Goal: Information Seeking & Learning: Find specific fact

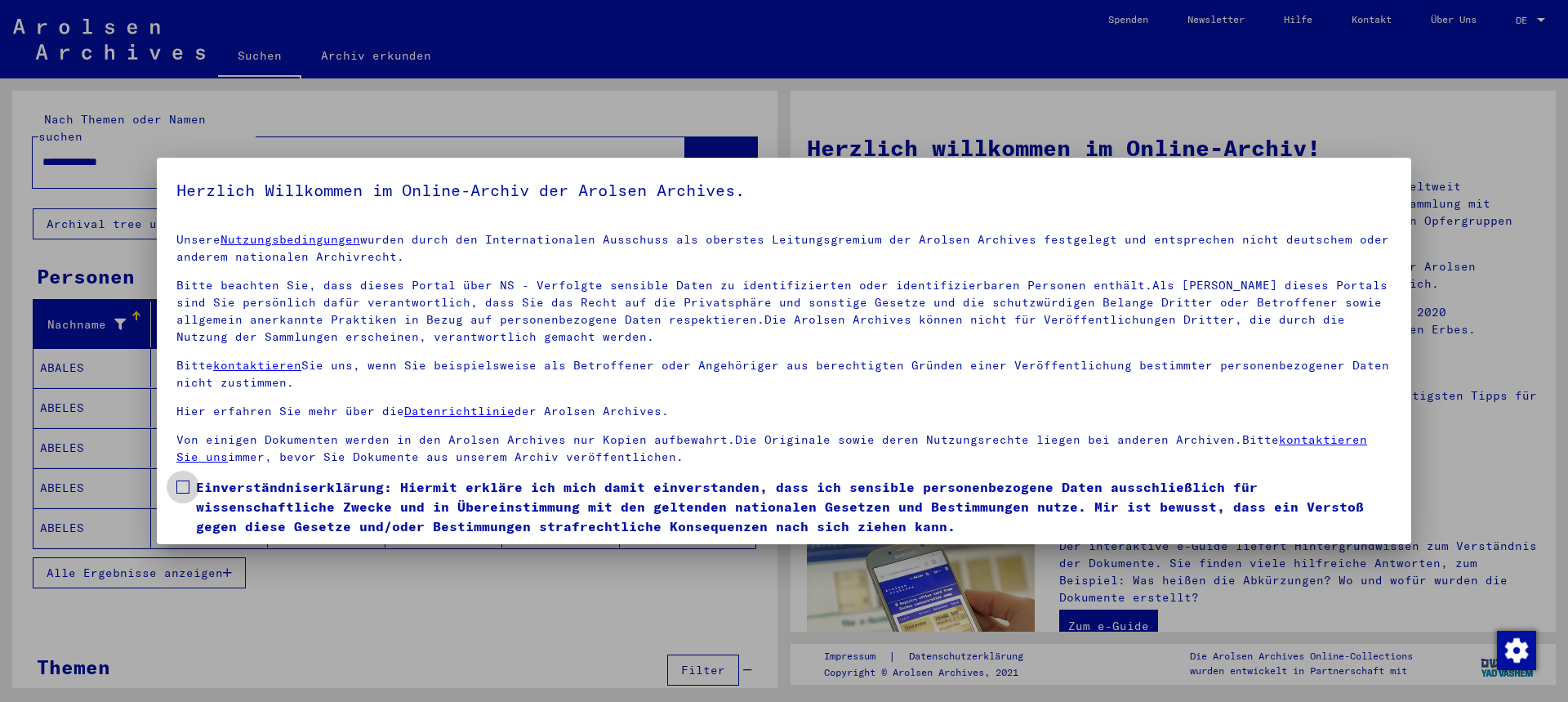
click at [184, 489] on span at bounding box center [183, 487] width 13 height 13
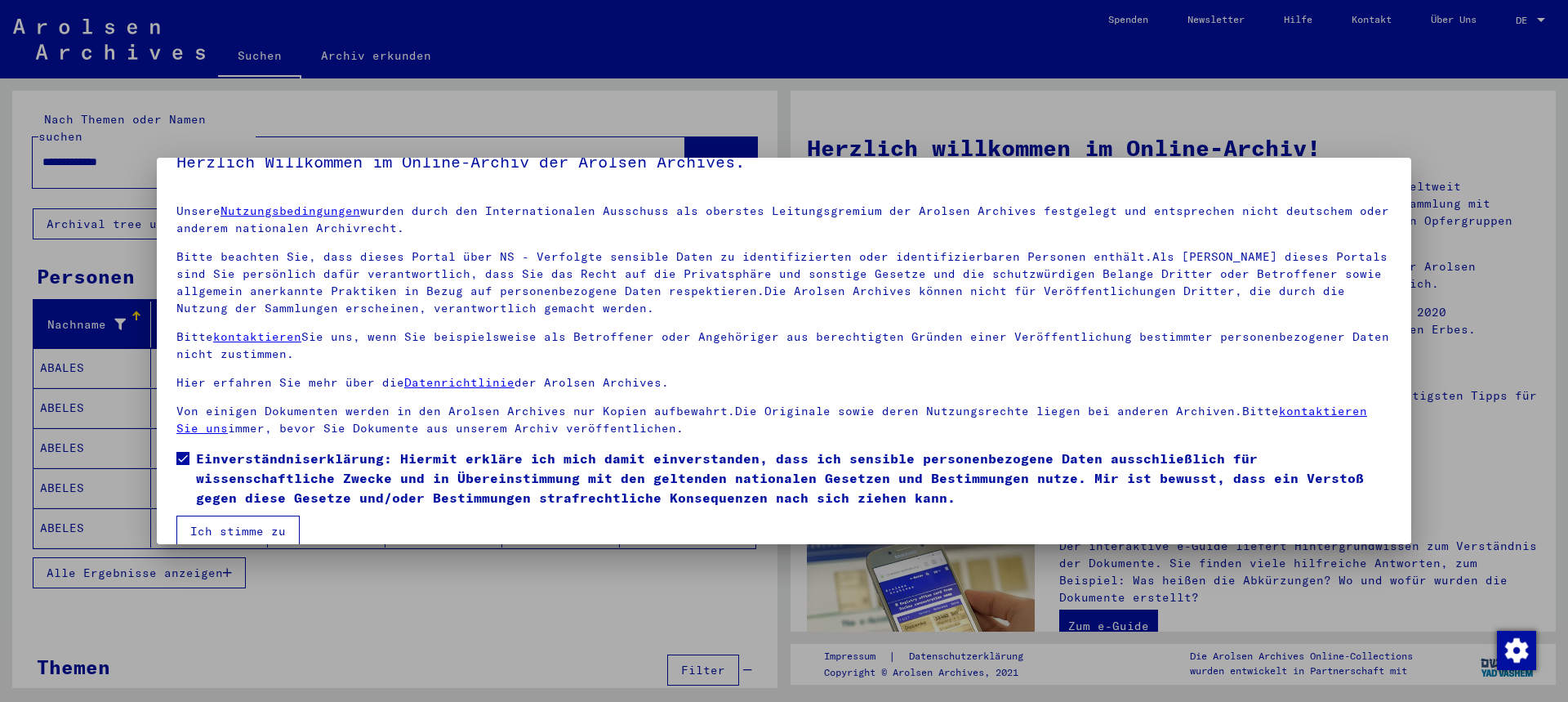
scroll to position [51, 0]
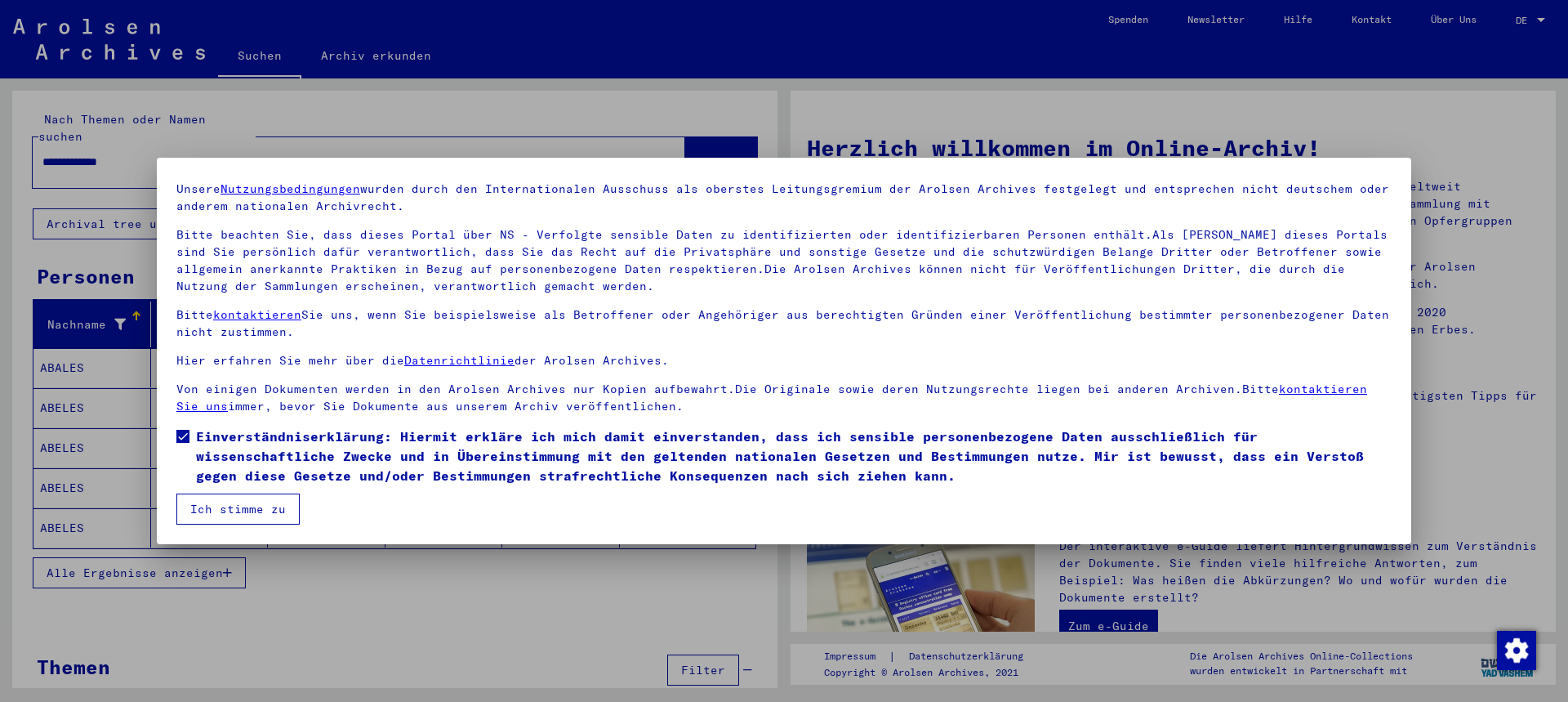
click at [233, 504] on button "Ich stimme zu" at bounding box center [238, 509] width 123 height 31
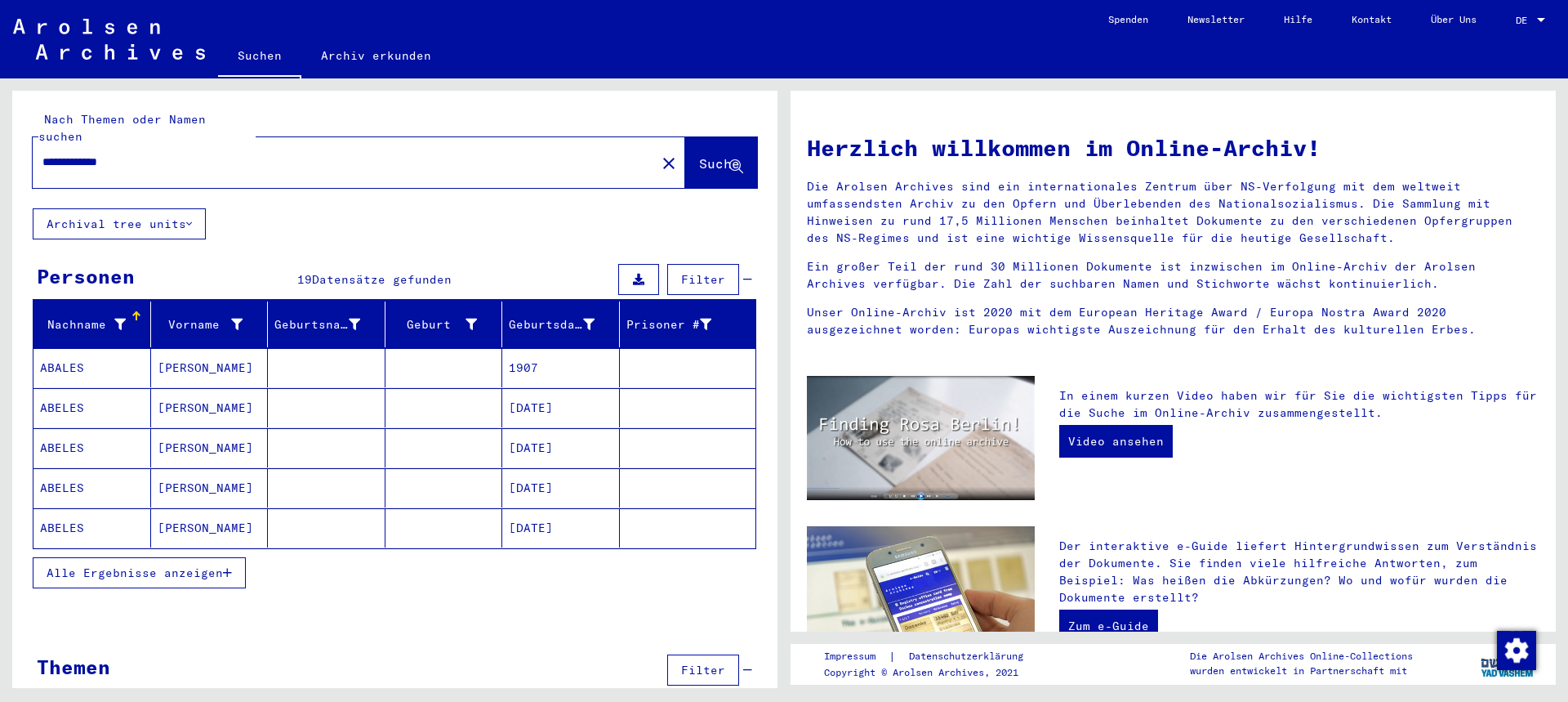
click at [190, 566] on span "Alle Ergebnisse anzeigen" at bounding box center [135, 573] width 177 height 15
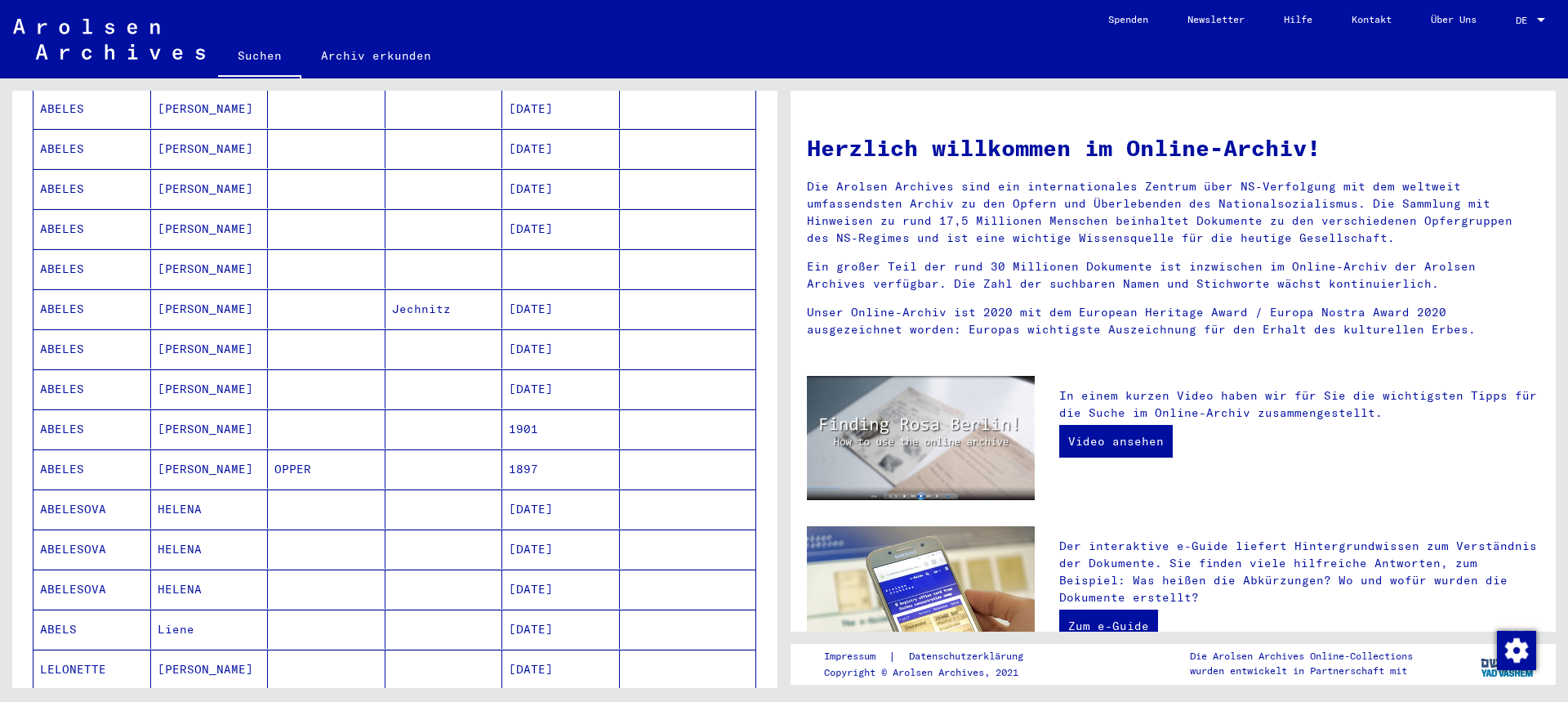
scroll to position [408, 0]
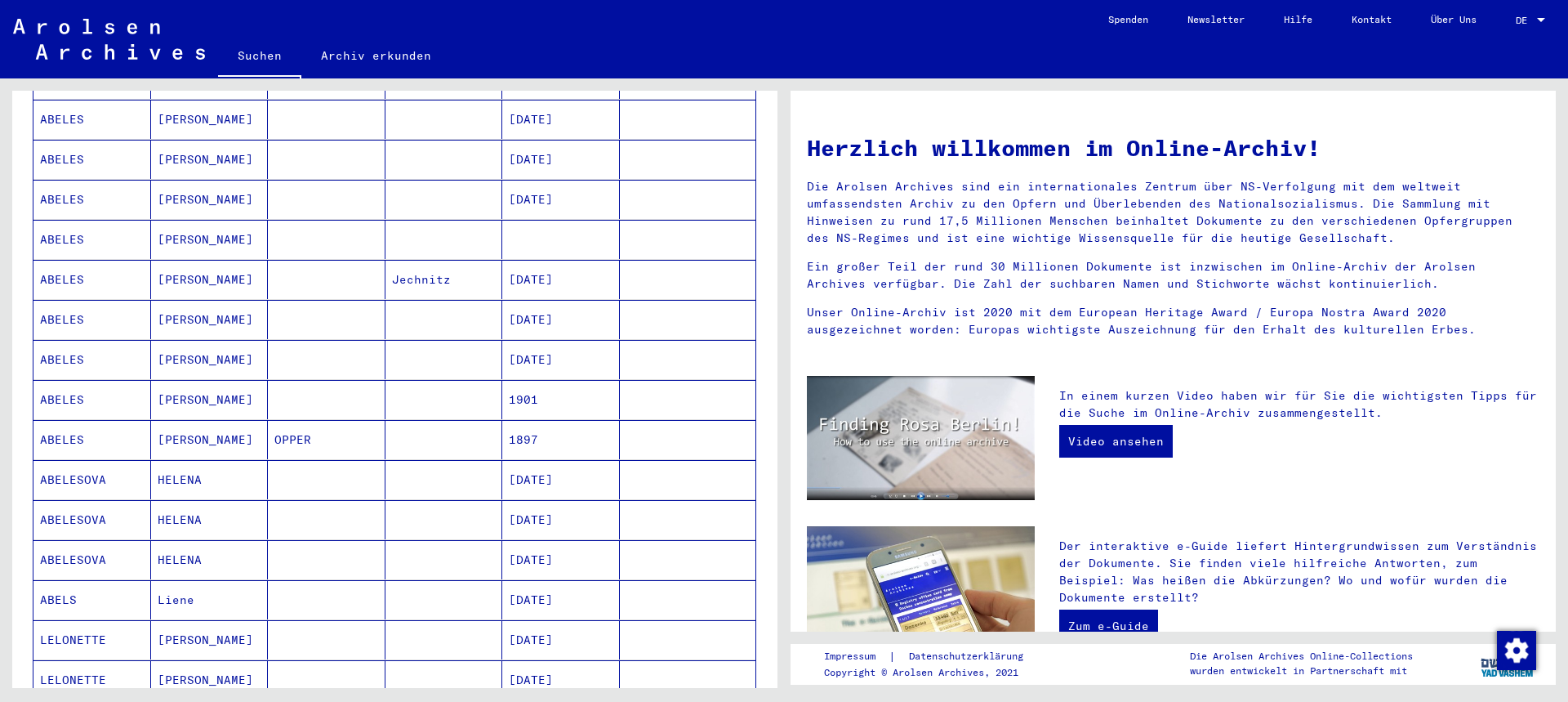
click at [590, 463] on mat-cell "11/05/1896" at bounding box center [561, 479] width 118 height 39
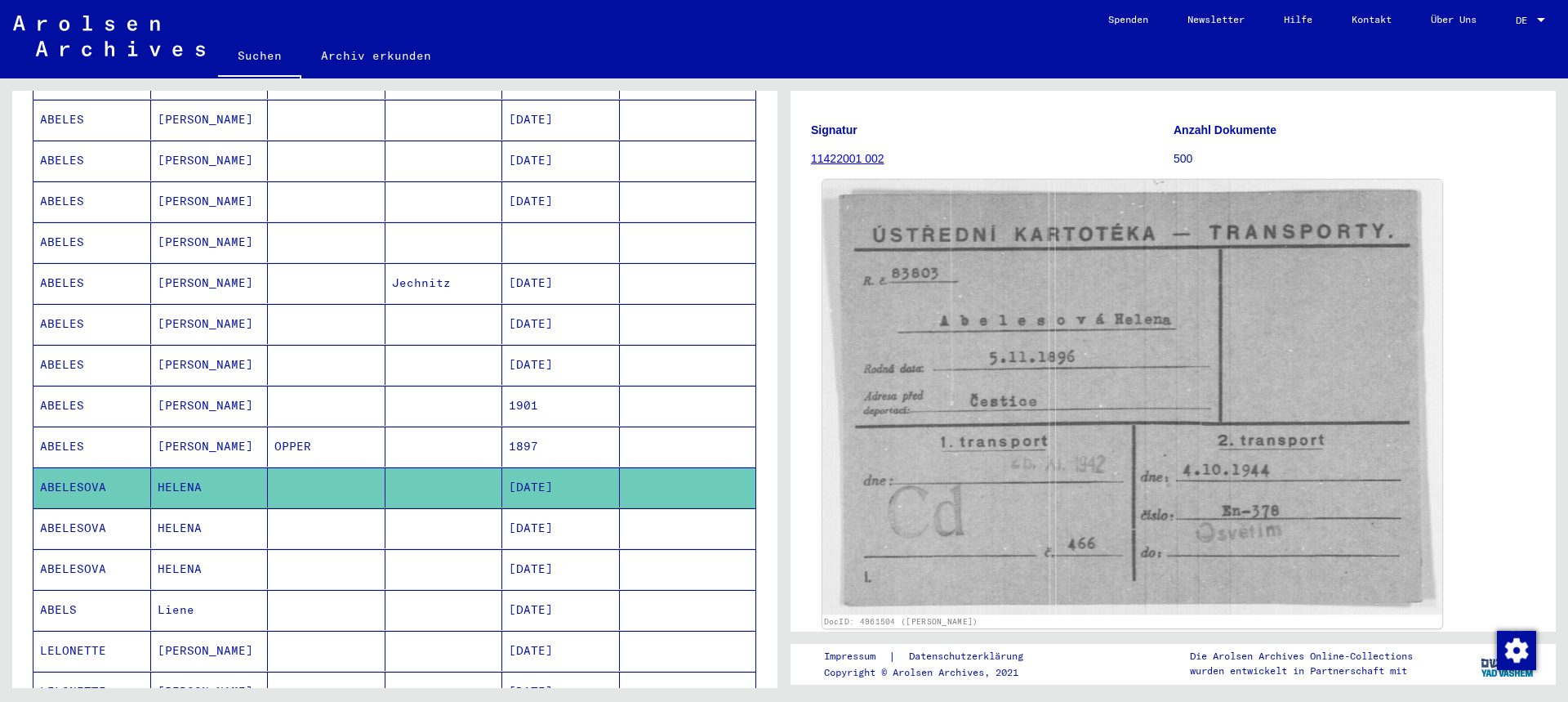
scroll to position [245, 0]
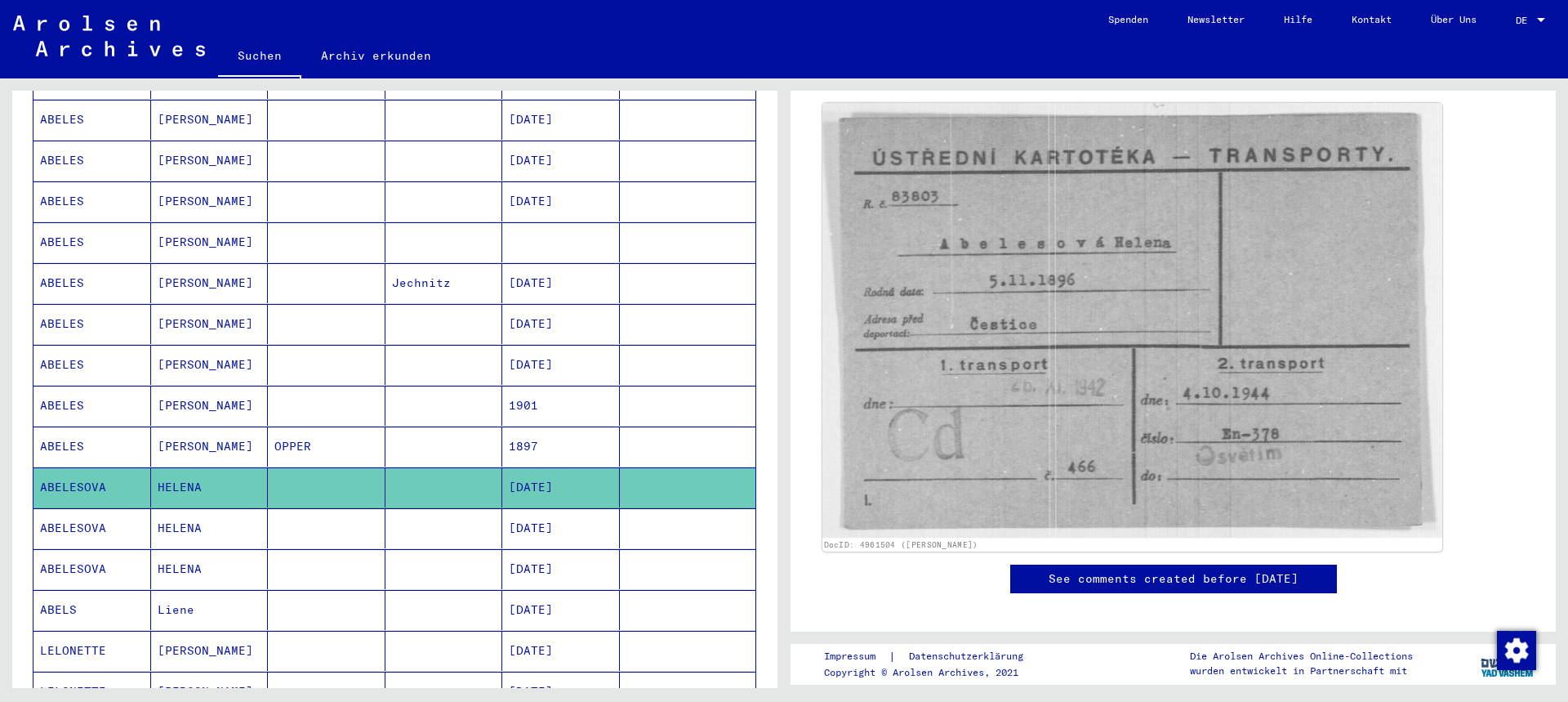
click at [1052, 290] on img at bounding box center [1132, 320] width 620 height 434
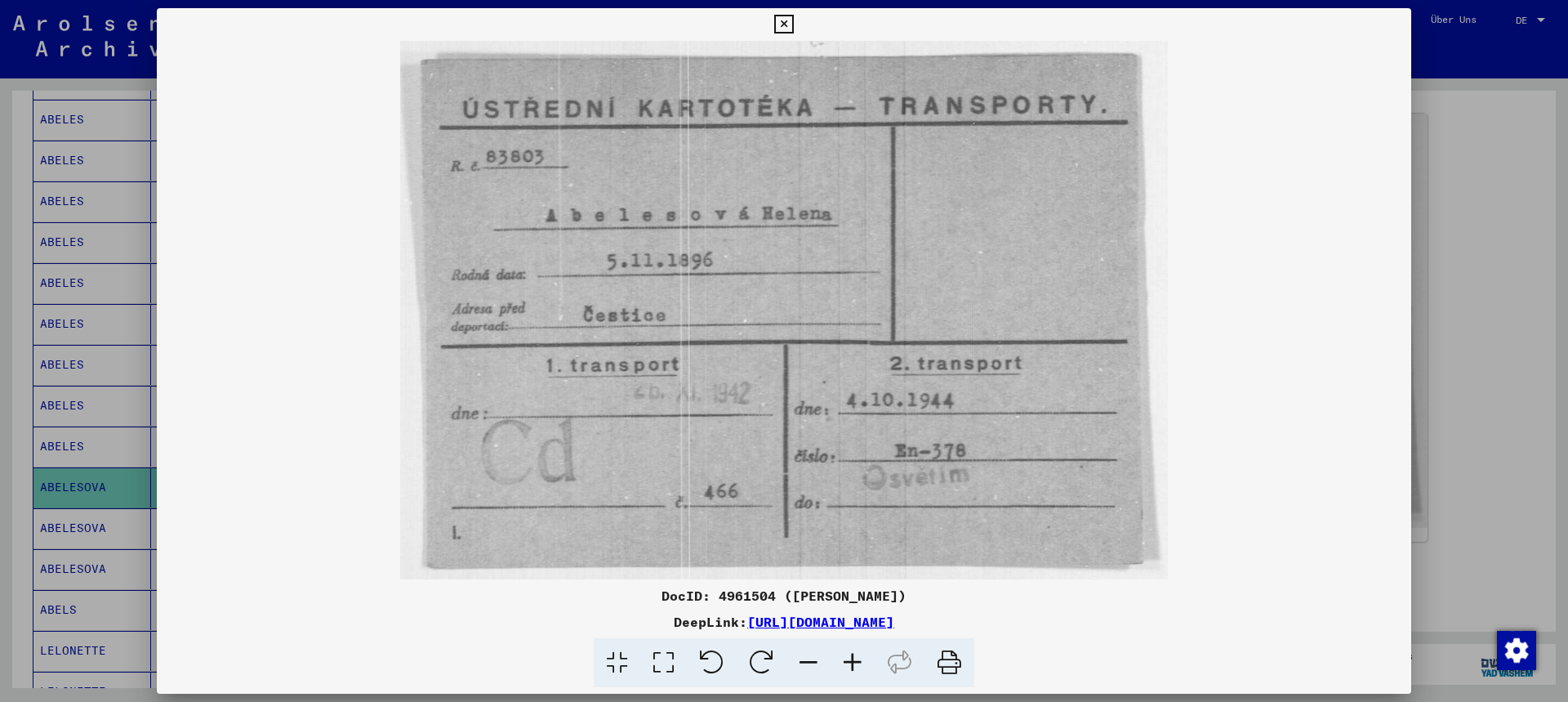
click at [783, 27] on icon at bounding box center [783, 24] width 18 height 19
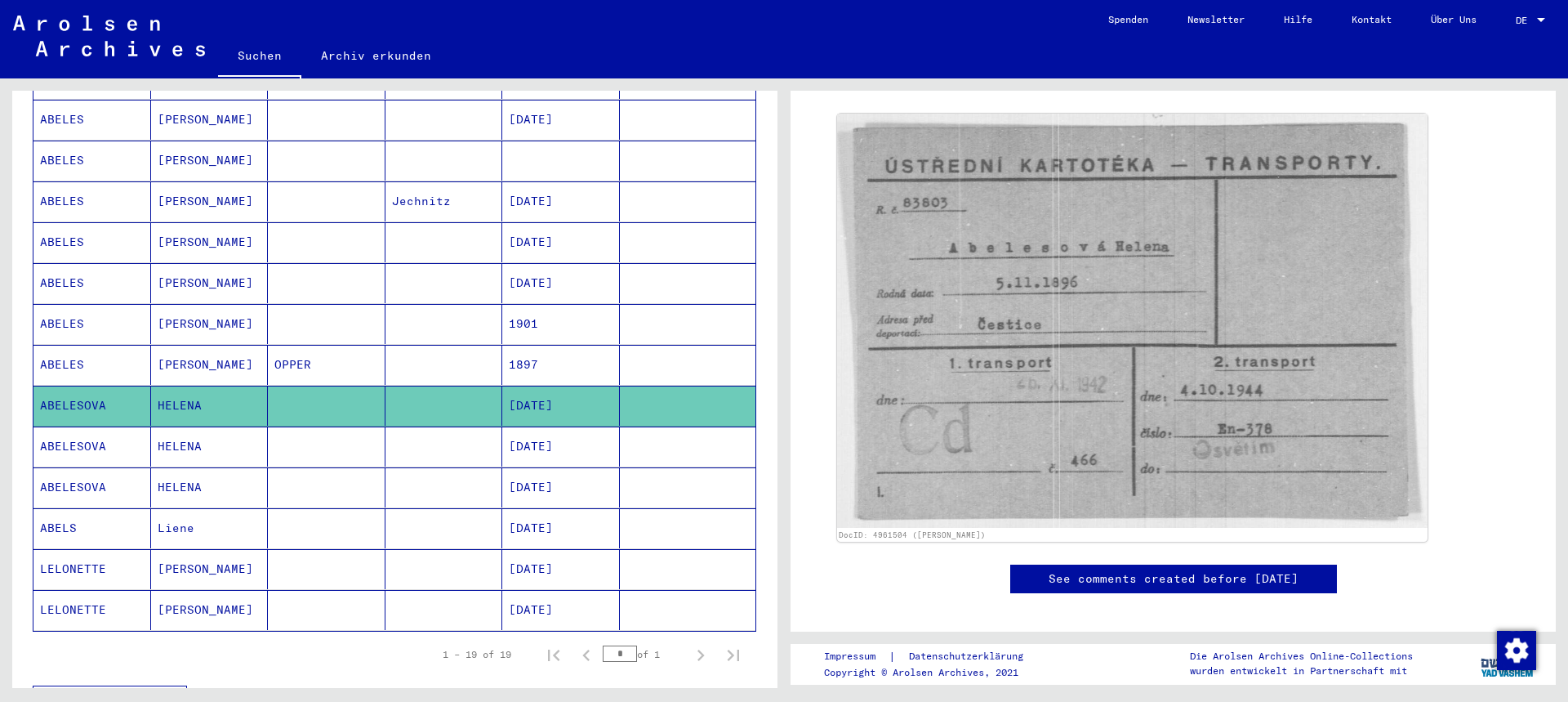
scroll to position [412, 0]
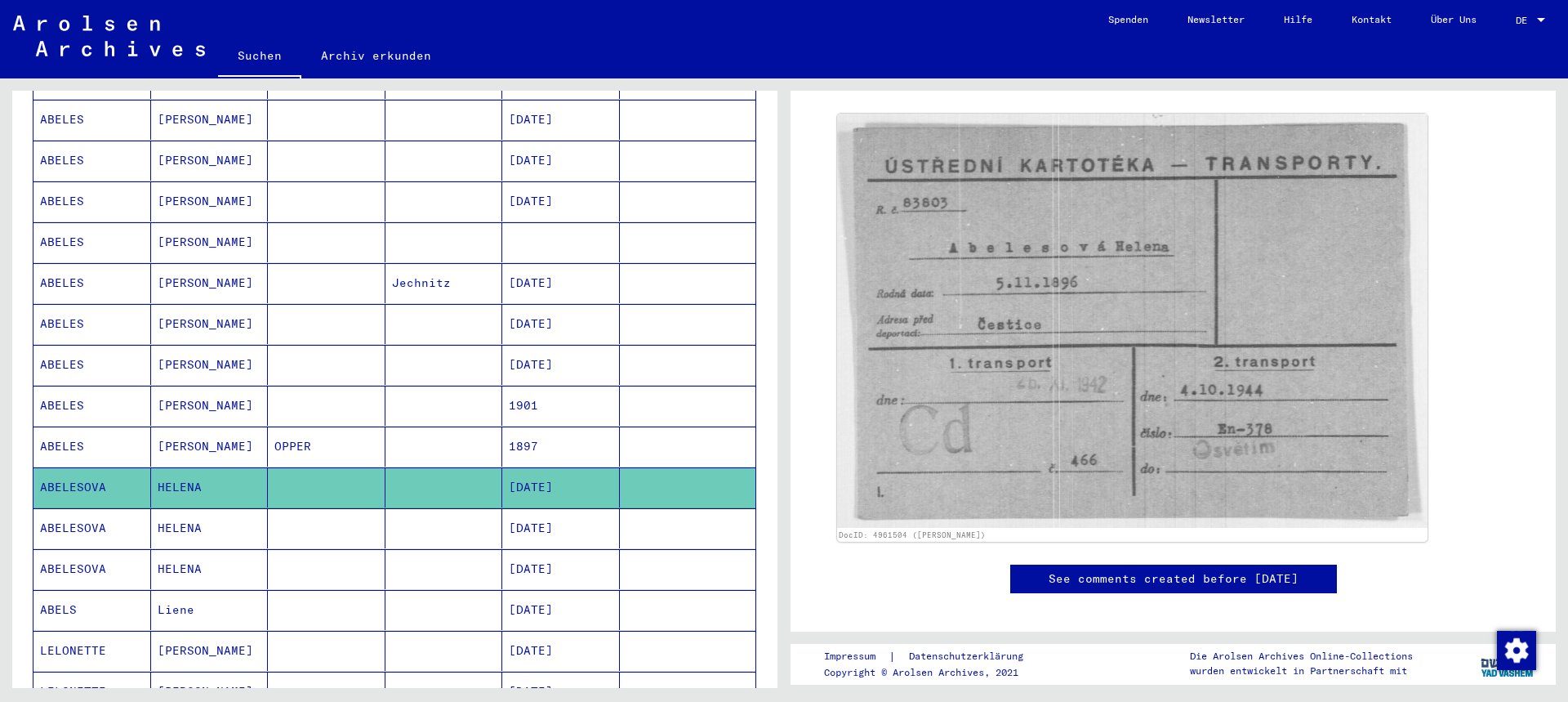
click at [567, 228] on mat-cell at bounding box center [561, 243] width 118 height 40
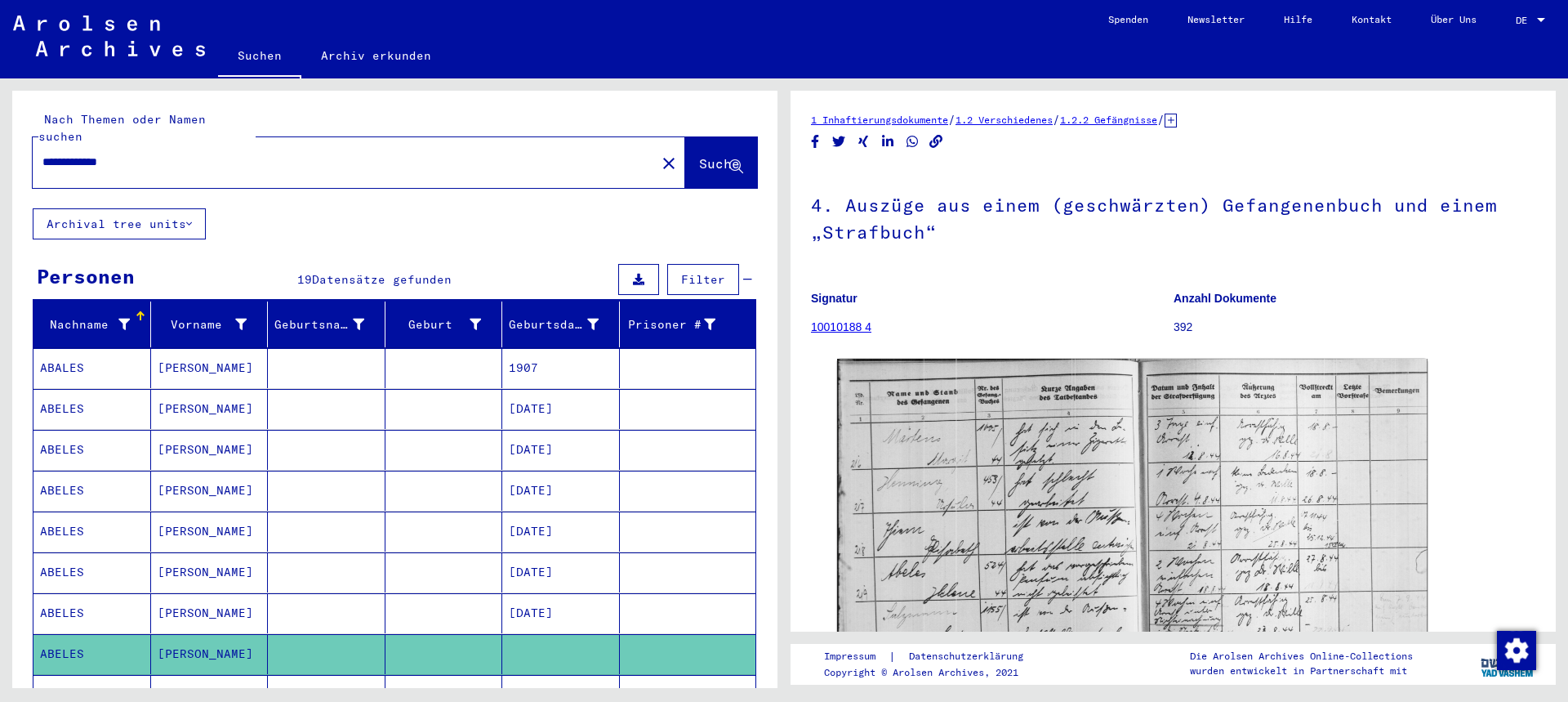
click at [289, 154] on input "**********" at bounding box center [344, 162] width 603 height 17
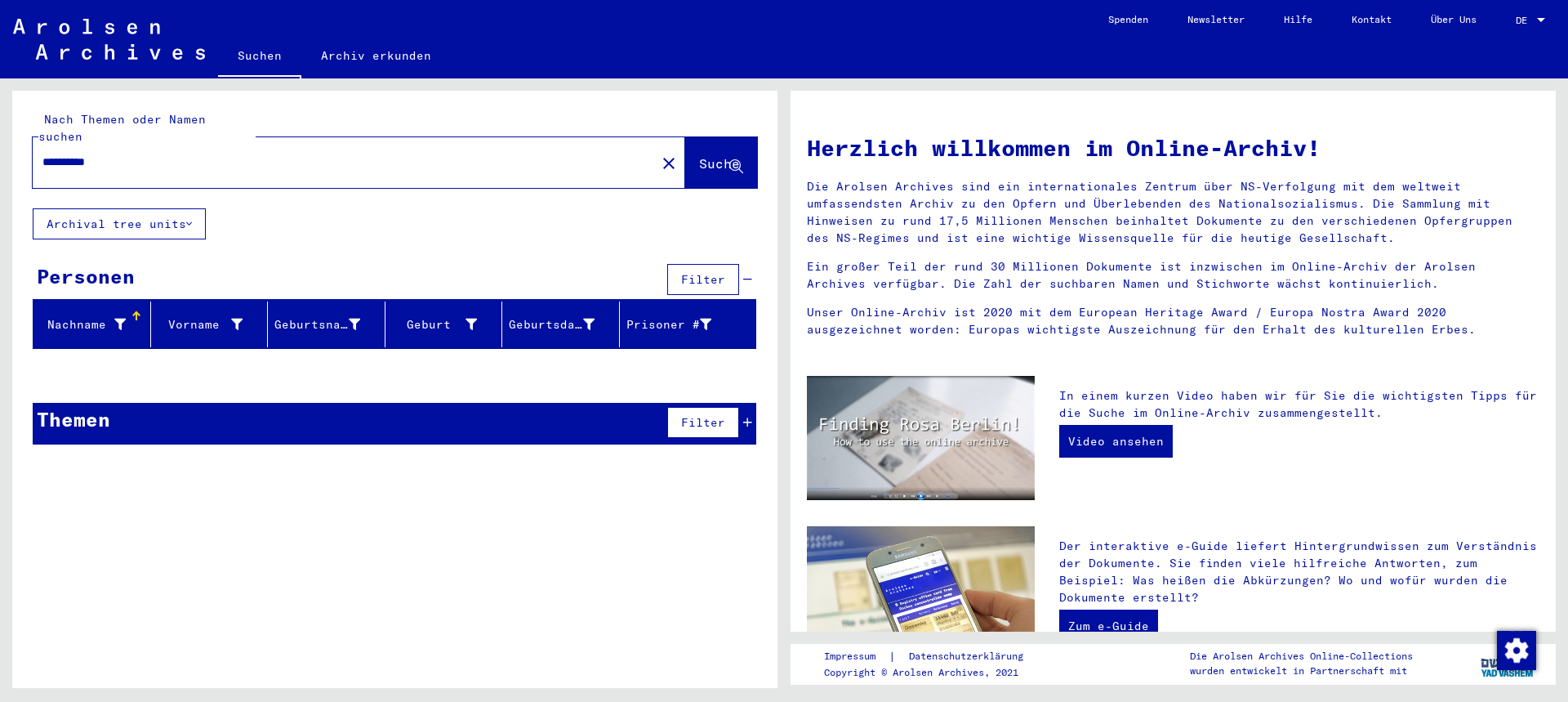
type input "**********"
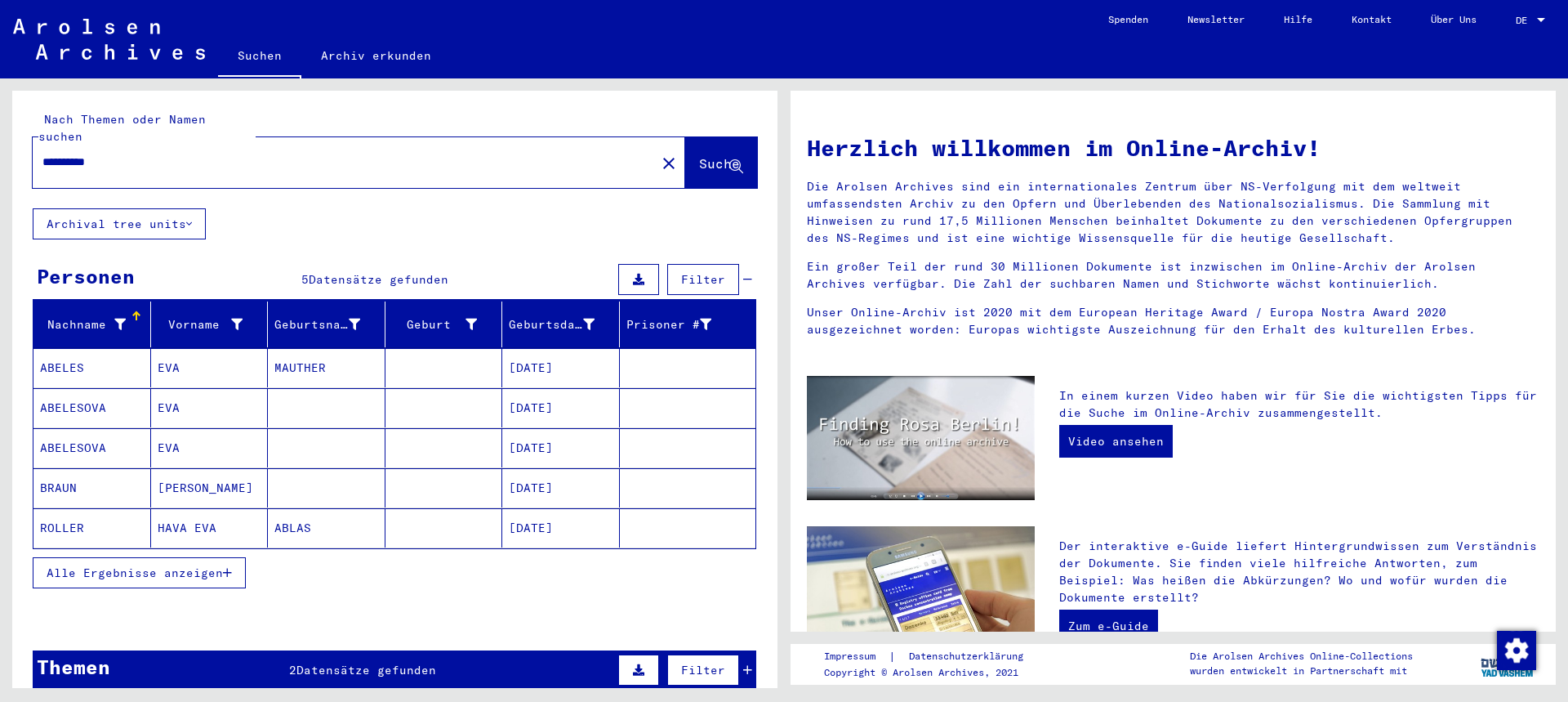
click at [565, 388] on mat-cell "10/29/1930" at bounding box center [561, 407] width 118 height 39
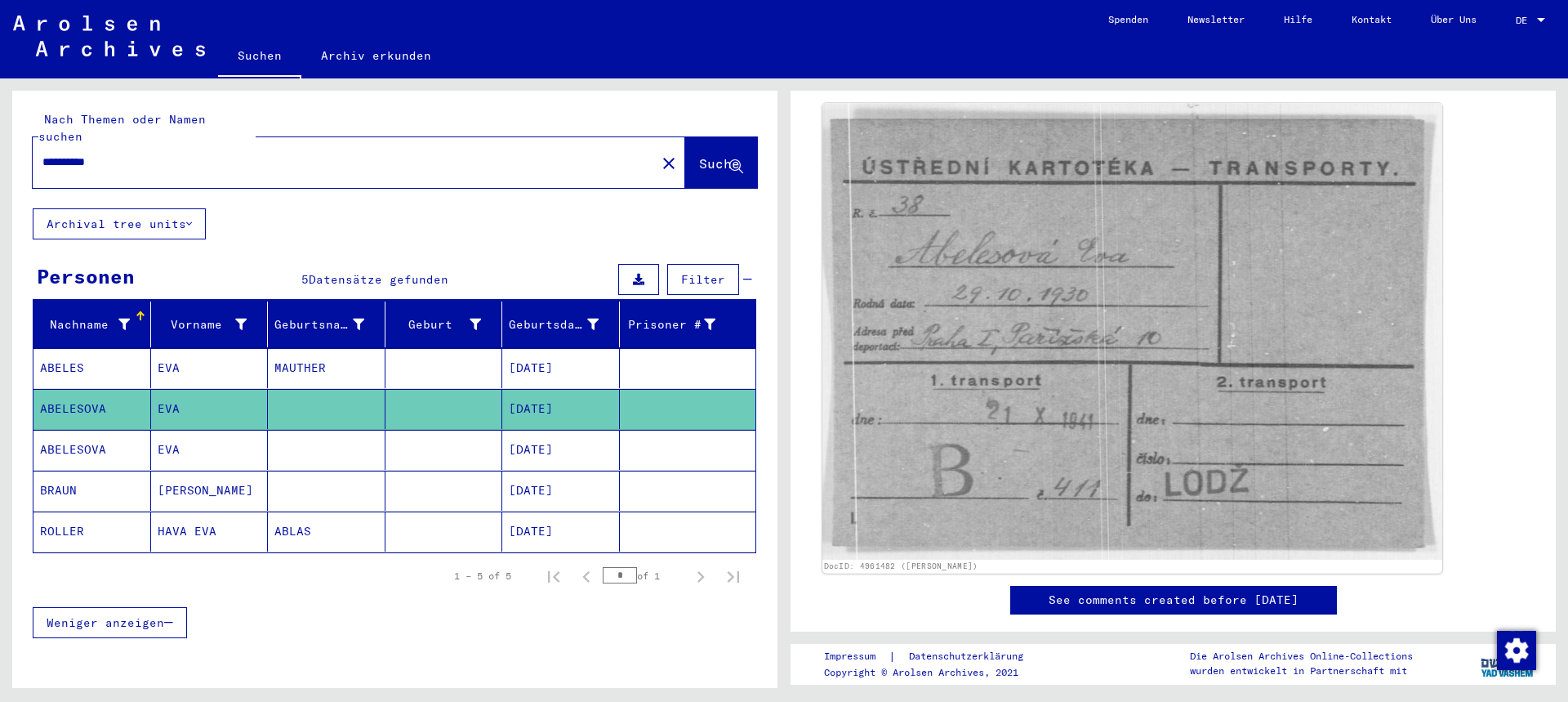
scroll to position [245, 0]
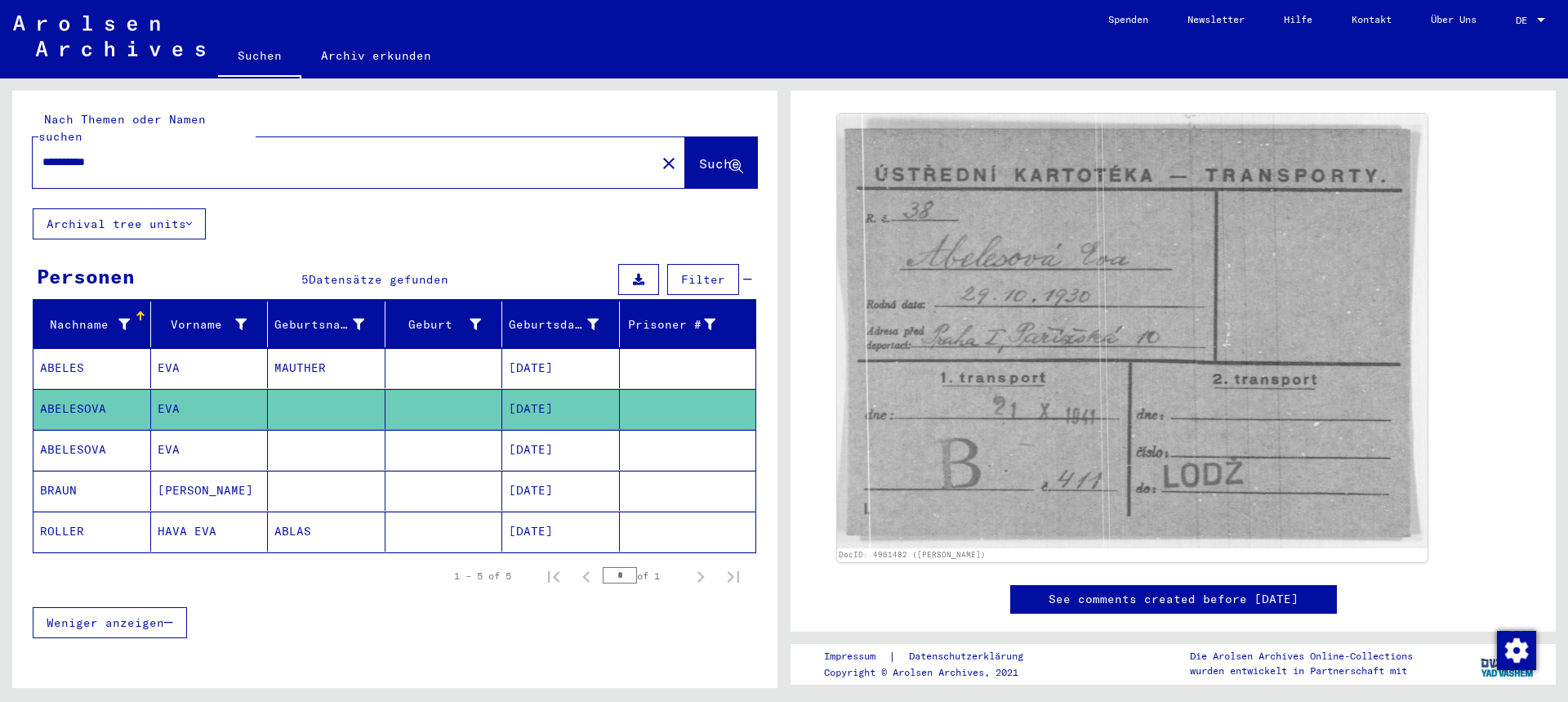
click at [571, 429] on mat-cell "07/10/1930" at bounding box center [561, 449] width 118 height 40
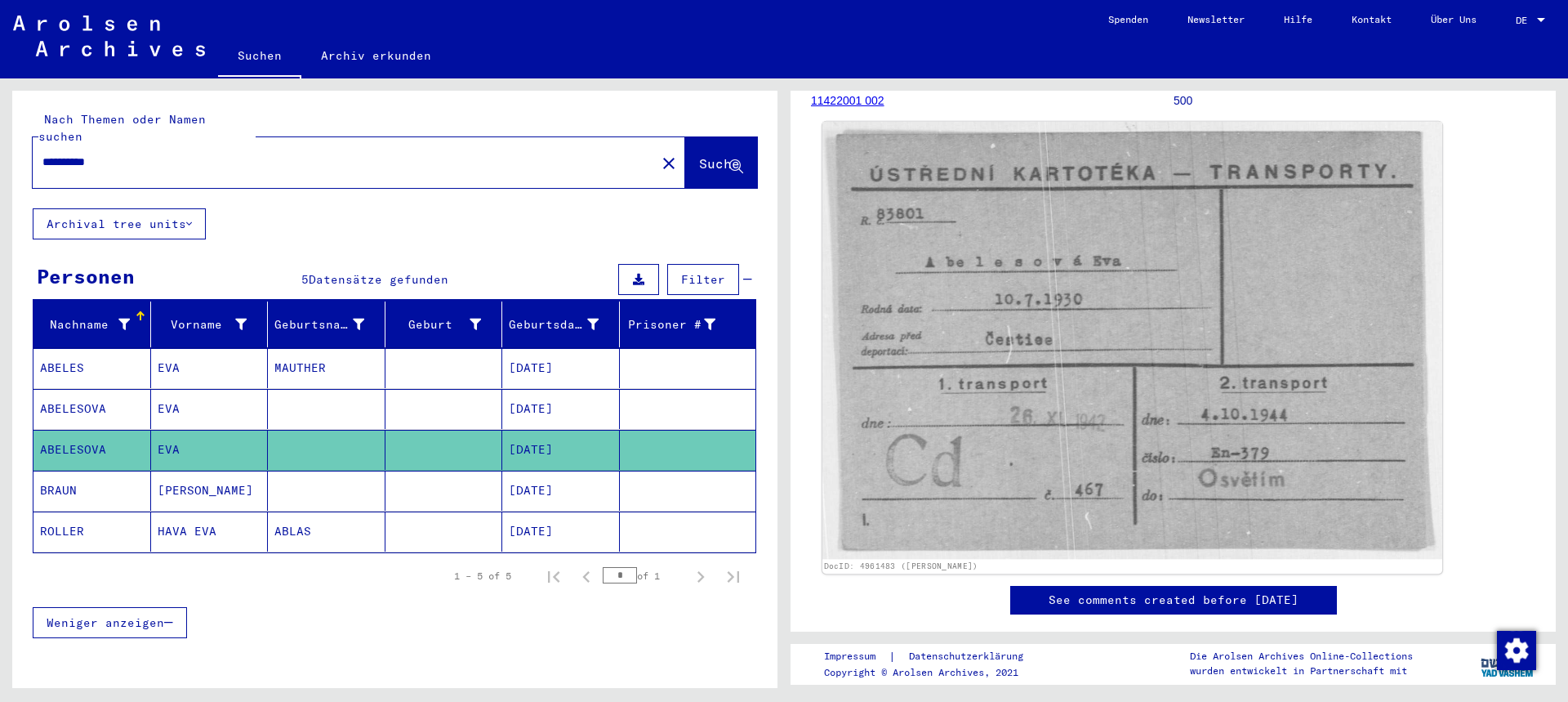
scroll to position [245, 0]
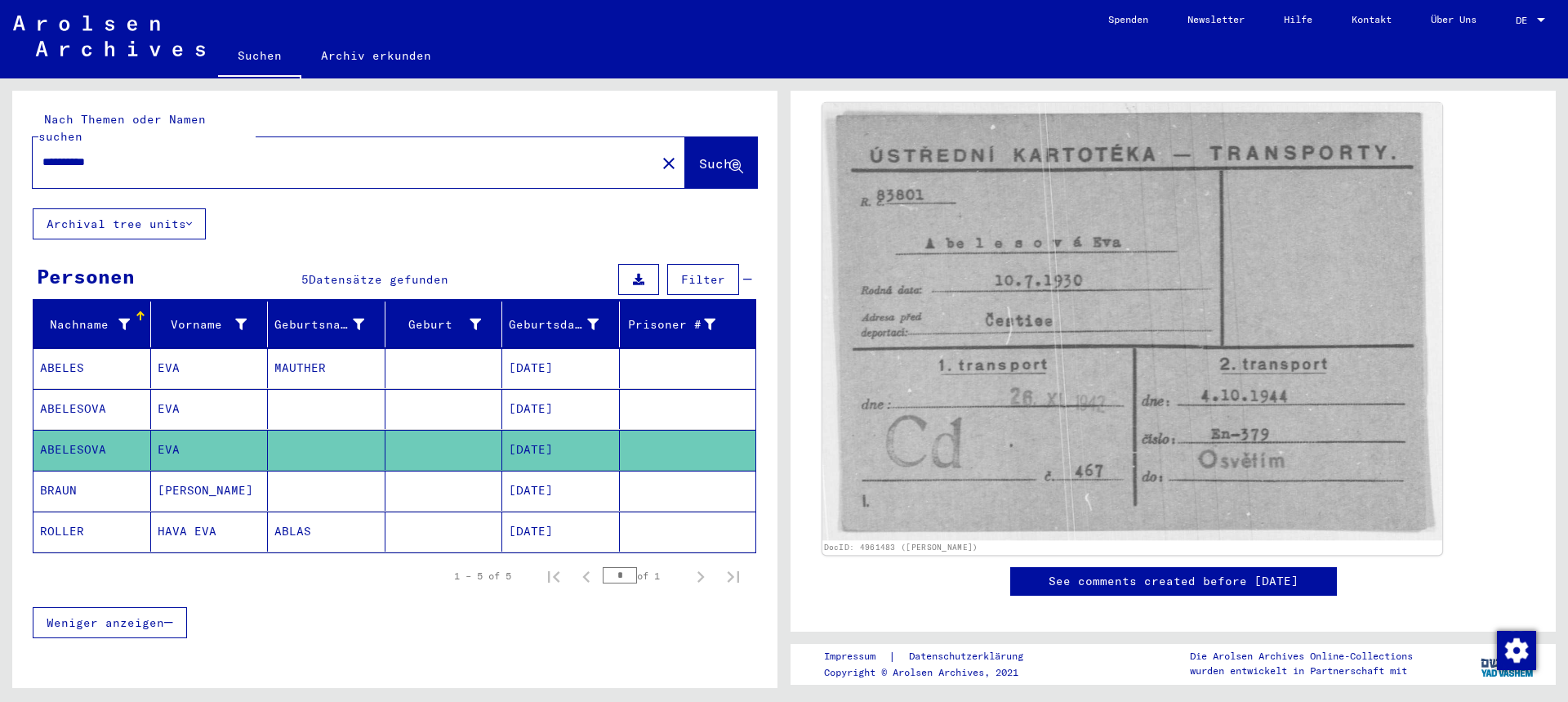
click at [1143, 297] on img at bounding box center [1132, 321] width 620 height 437
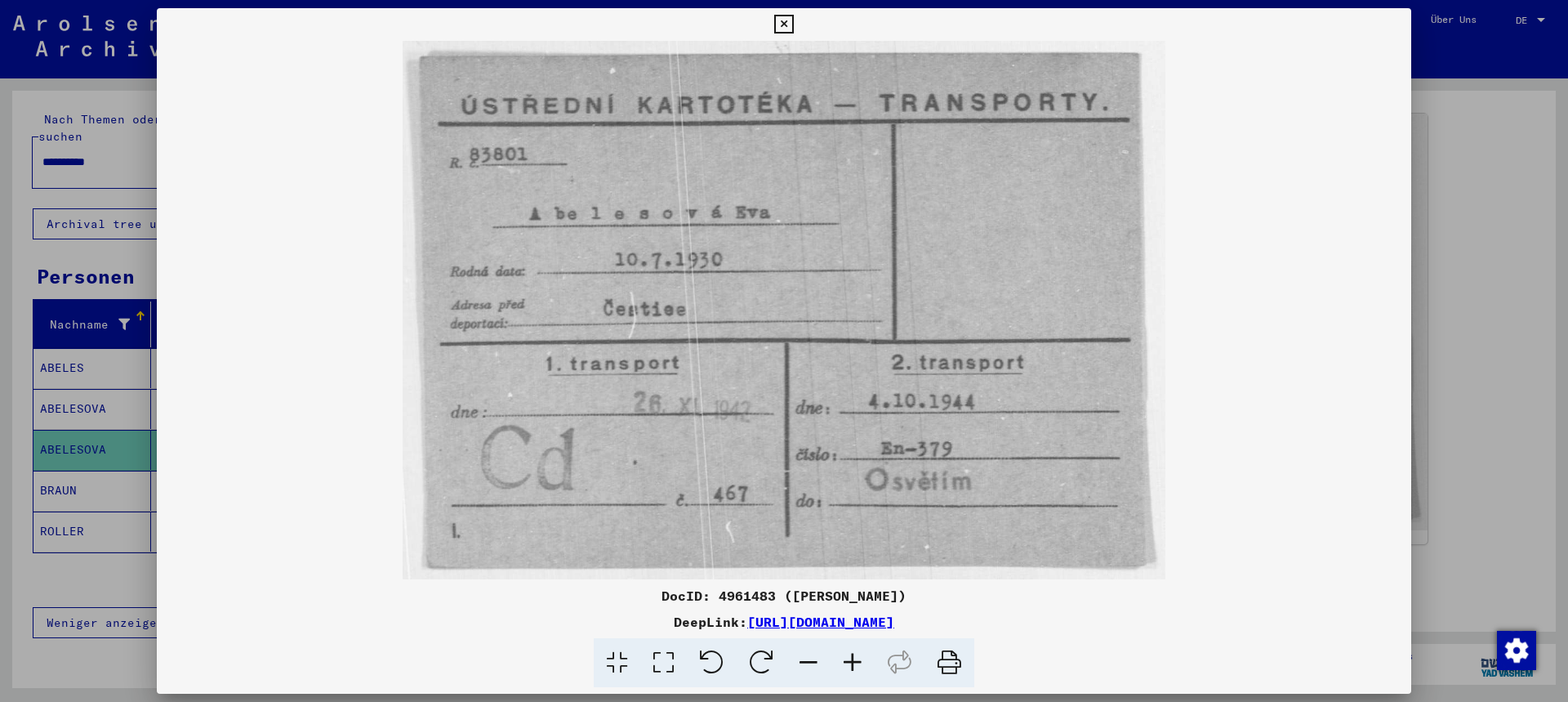
click at [785, 24] on icon at bounding box center [783, 24] width 18 height 19
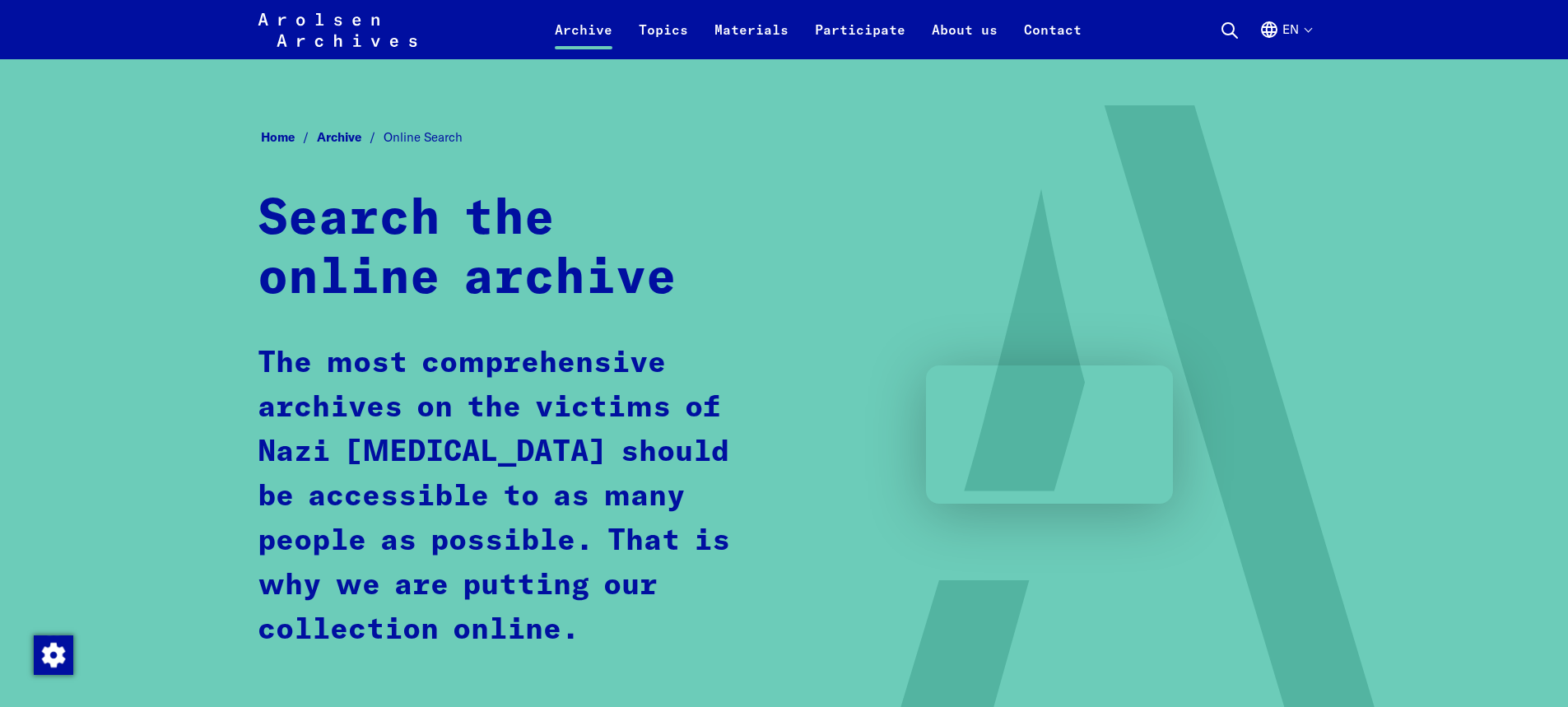
scroll to position [905, 0]
